Goal: Transaction & Acquisition: Purchase product/service

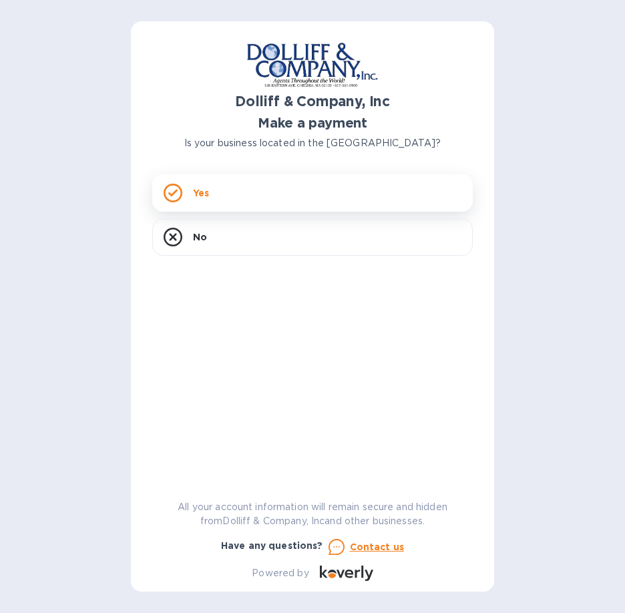
click at [176, 186] on icon at bounding box center [173, 193] width 19 height 19
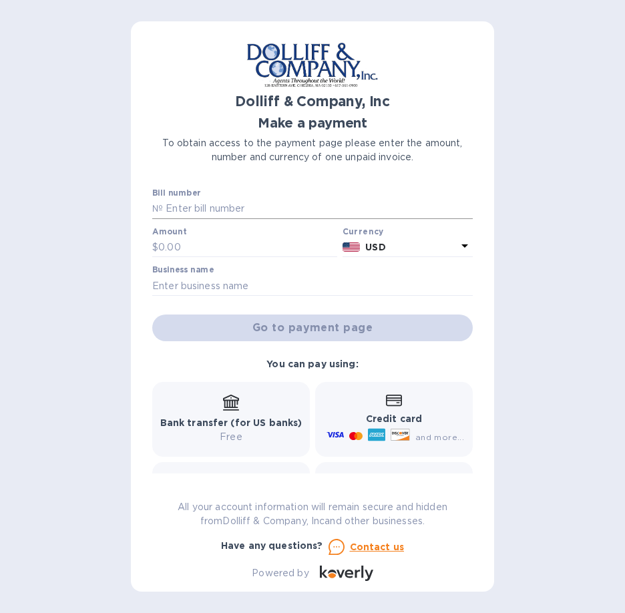
click at [189, 206] on input "text" at bounding box center [318, 209] width 310 height 20
type input "924484"
click at [193, 246] on input "text" at bounding box center [247, 248] width 179 height 20
type input "125.00"
click at [210, 289] on input "text" at bounding box center [312, 286] width 320 height 20
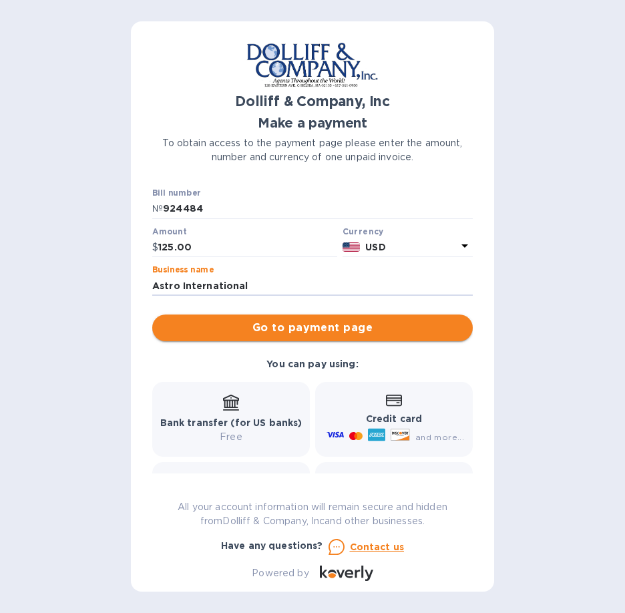
type input "Astro International"
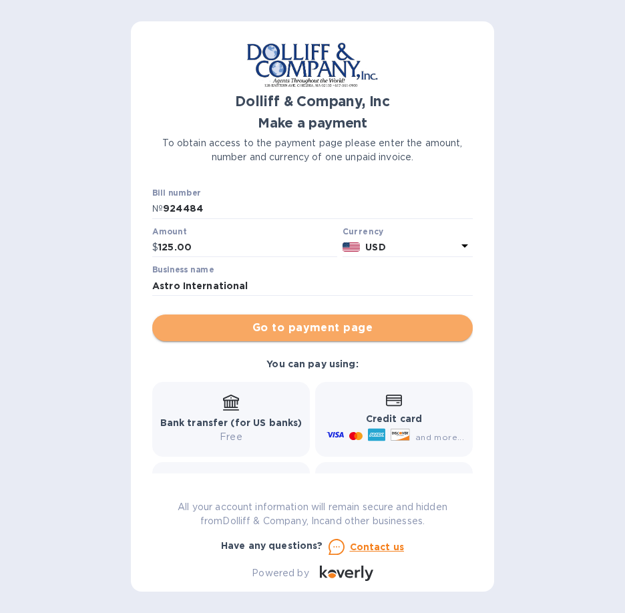
click at [326, 329] on span "Go to payment page" at bounding box center [312, 328] width 299 height 16
